Goal: Information Seeking & Learning: Compare options

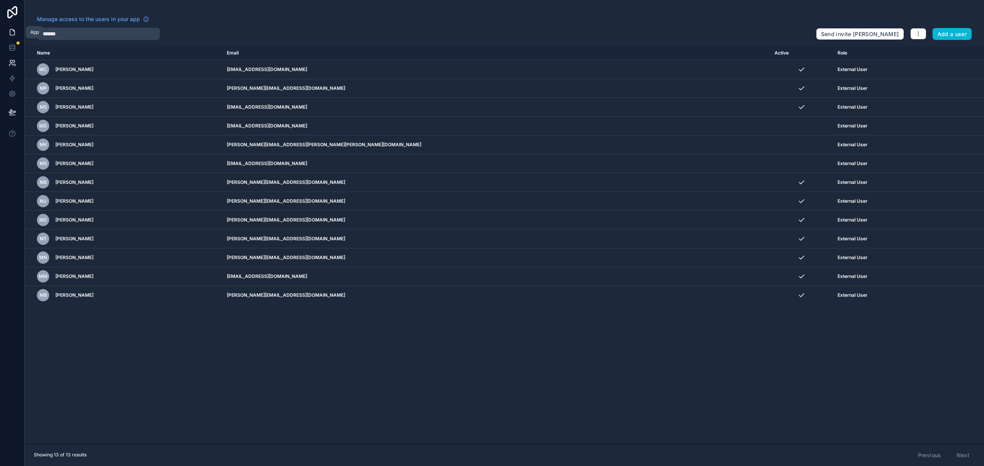
click at [12, 32] on icon at bounding box center [12, 32] width 8 height 8
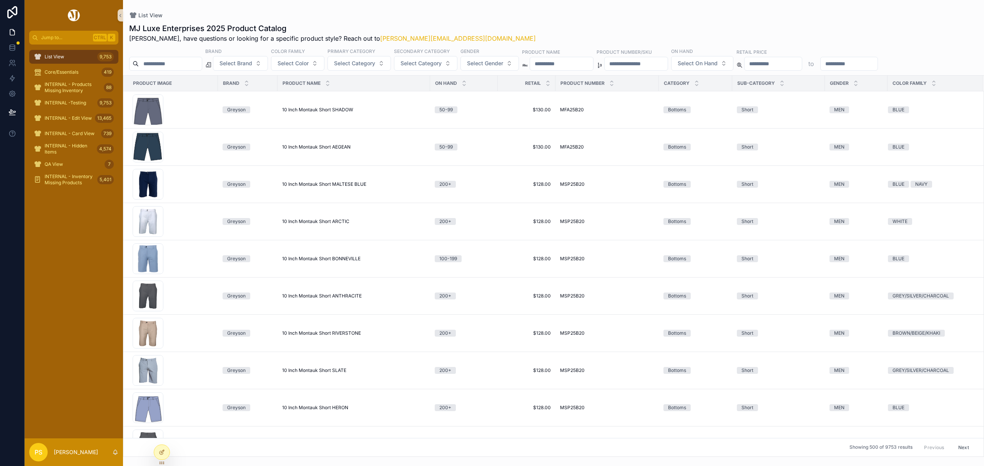
click at [178, 62] on input "scrollable content" at bounding box center [170, 63] width 63 height 11
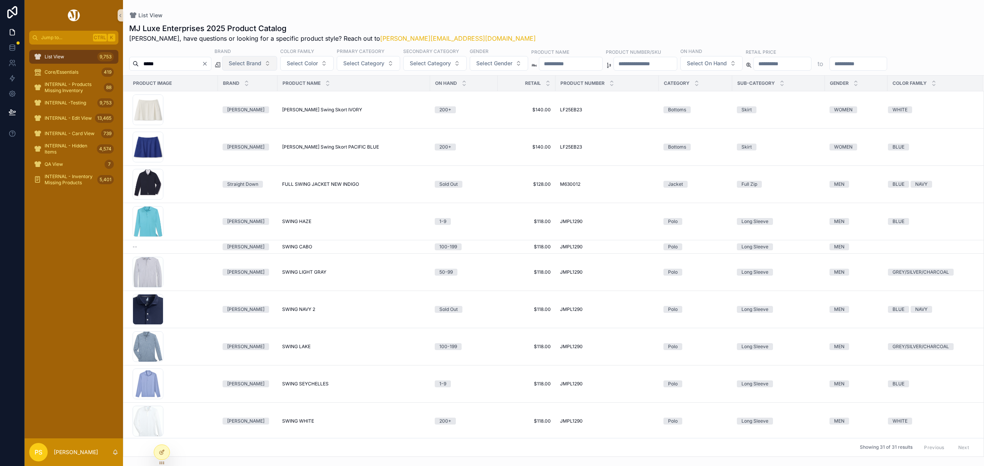
click at [277, 61] on button "Select Brand" at bounding box center [249, 63] width 55 height 15
click at [257, 108] on div "Straight Down" at bounding box center [269, 107] width 92 height 12
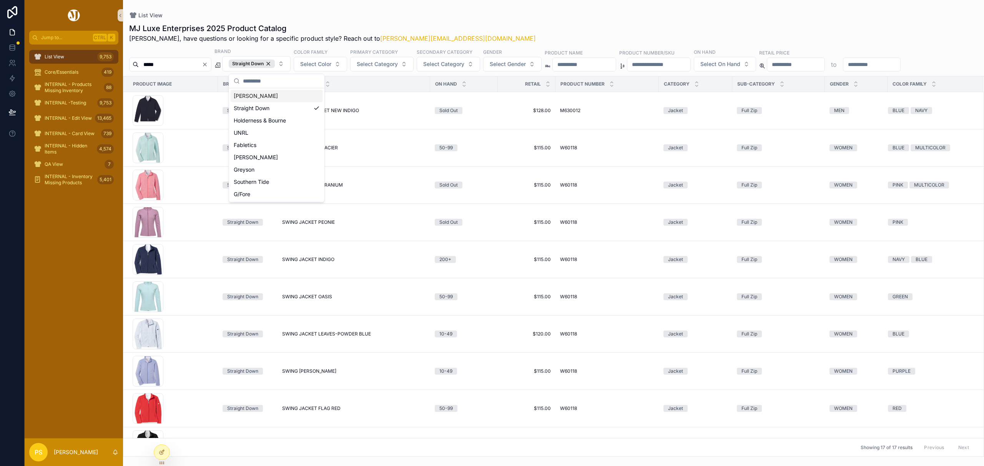
click at [486, 8] on div "List View MJ Luxe Enterprises 2025 Product Catalog Philip, have questions or lo…" at bounding box center [553, 228] width 861 height 457
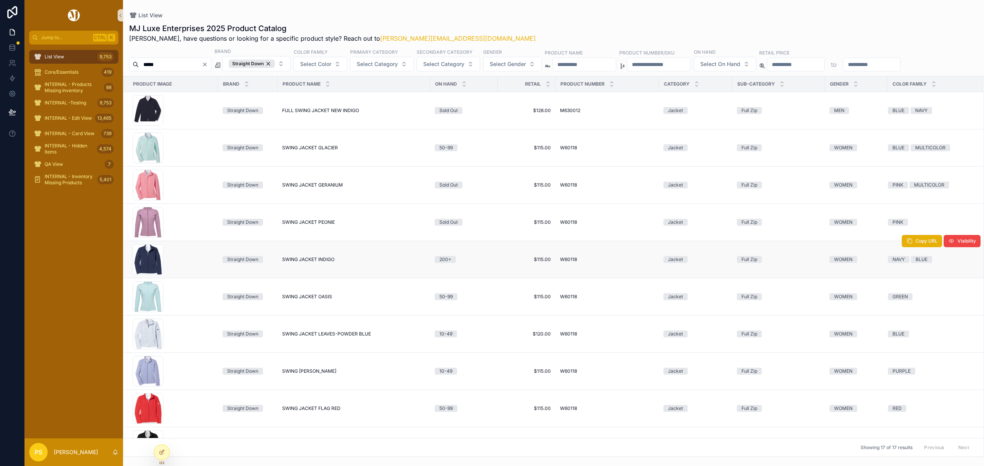
click at [300, 261] on span "SWING JACKET INDIGO" at bounding box center [308, 260] width 52 height 6
click at [275, 64] on div "Straight Down" at bounding box center [252, 64] width 46 height 8
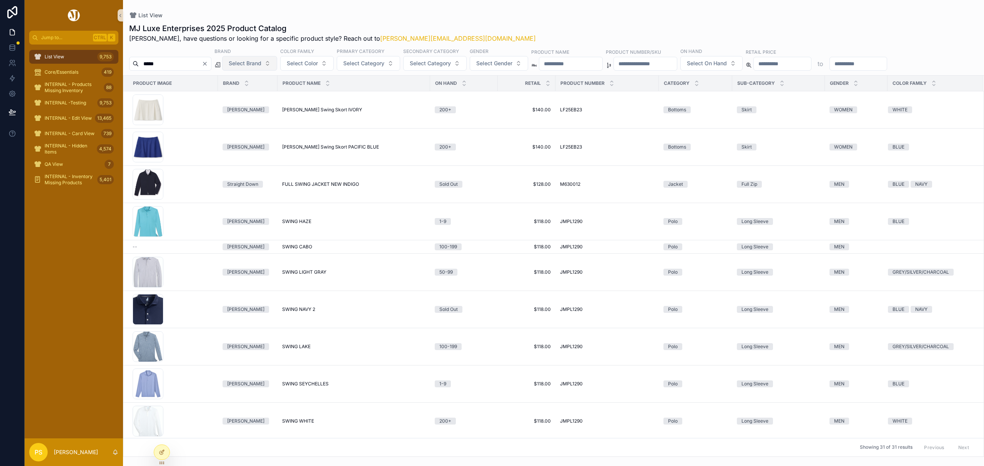
click at [185, 65] on input "*****" at bounding box center [170, 63] width 63 height 11
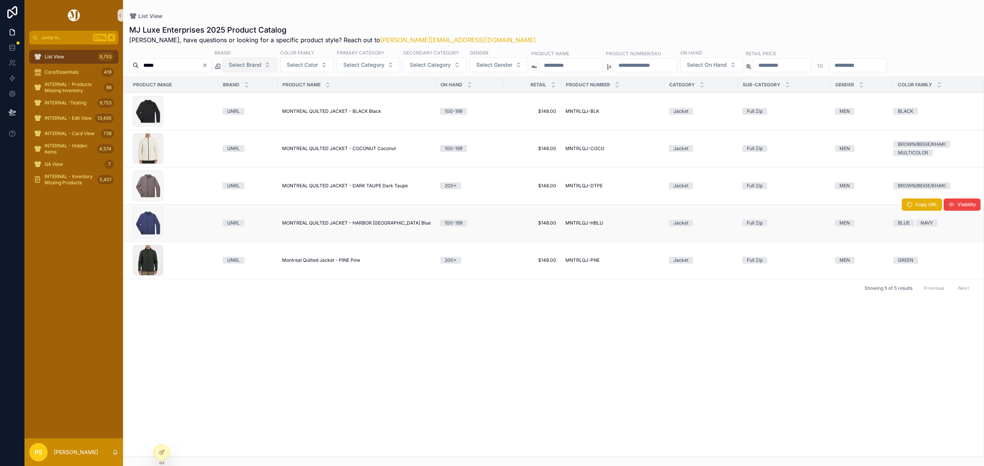
type input "*****"
click at [332, 224] on span "MONTREAL QUILTED JACKET - HARBOR [GEOGRAPHIC_DATA] Blue" at bounding box center [356, 223] width 149 height 6
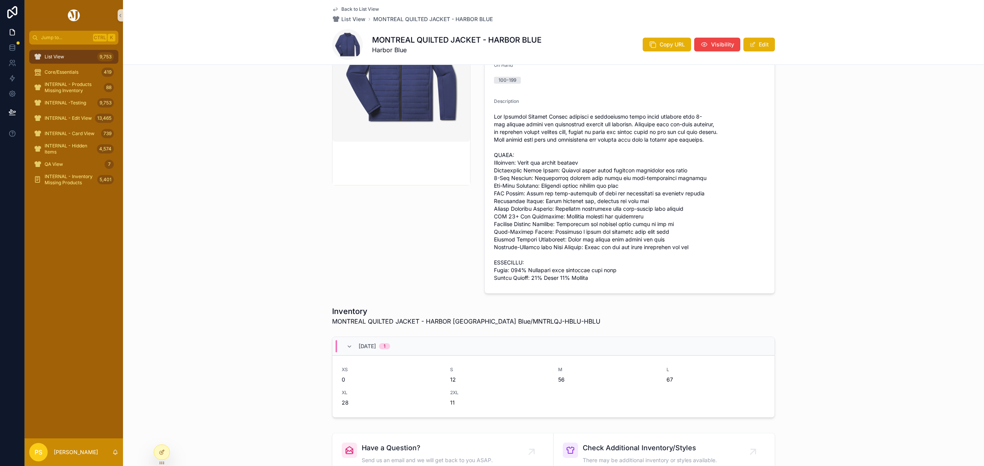
scroll to position [205, 0]
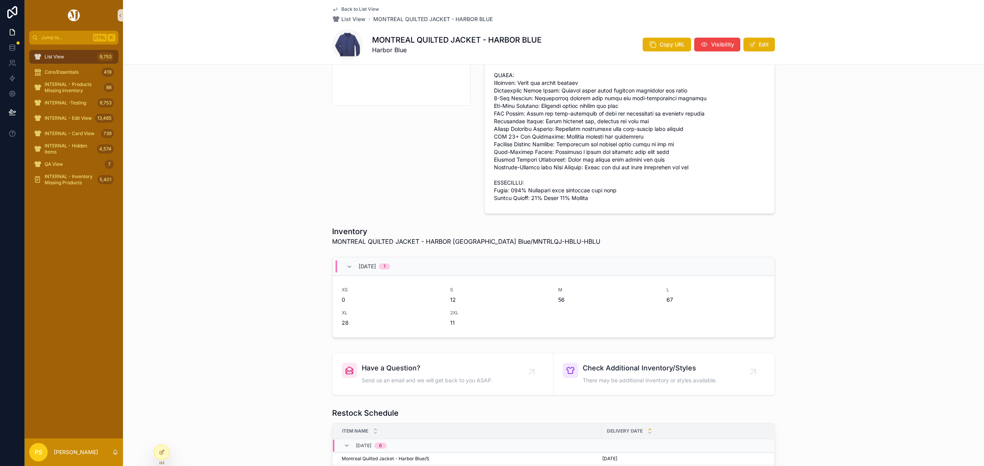
click at [76, 61] on div "List View 9,753" at bounding box center [74, 57] width 80 height 12
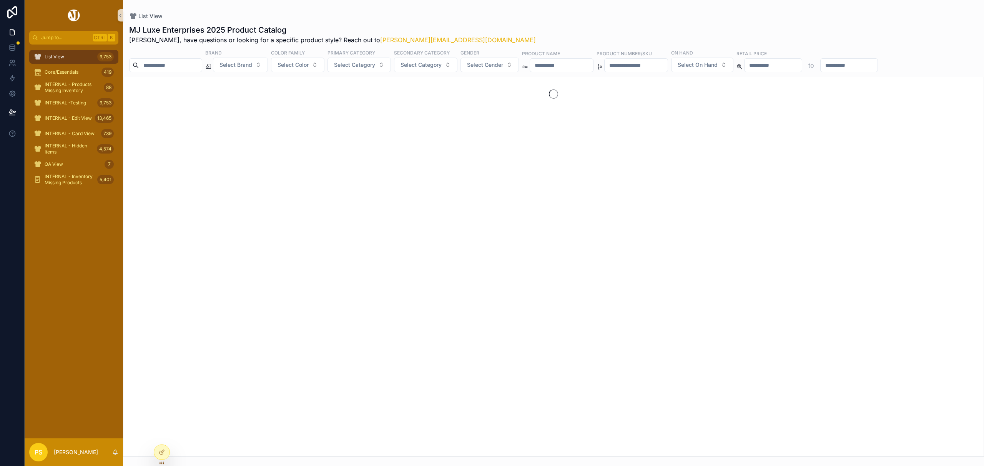
click at [162, 62] on input "scrollable content" at bounding box center [170, 65] width 63 height 11
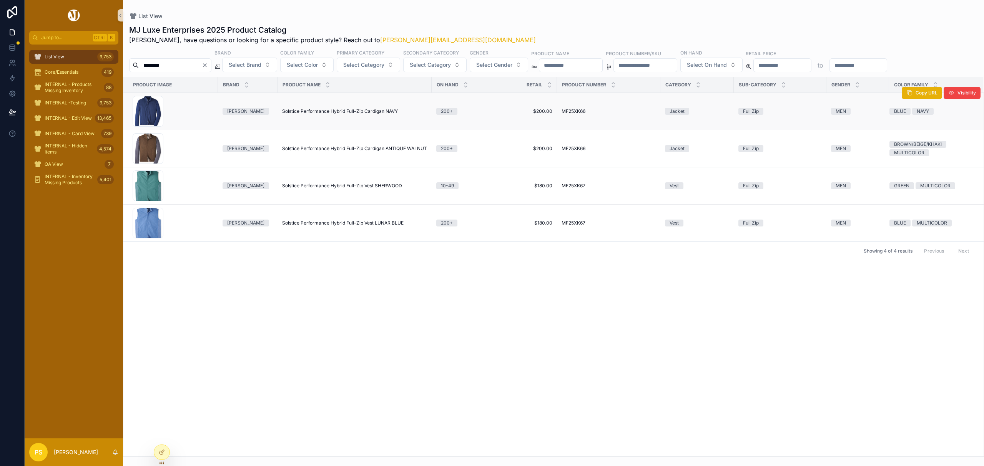
type input "********"
click at [307, 111] on span "Solstice Performance Hybrid Full-Zip Cardigan NAVY" at bounding box center [340, 111] width 116 height 6
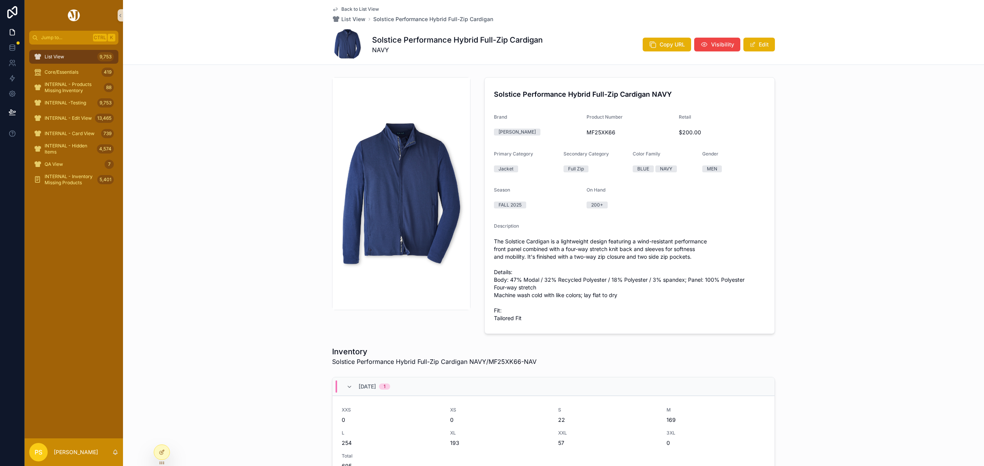
click at [257, 288] on div "Solstice Performance Hybrid Full-Zip Cardigan NAVY Brand Peter Millar Product N…" at bounding box center [553, 205] width 861 height 263
